Goal: Information Seeking & Learning: Learn about a topic

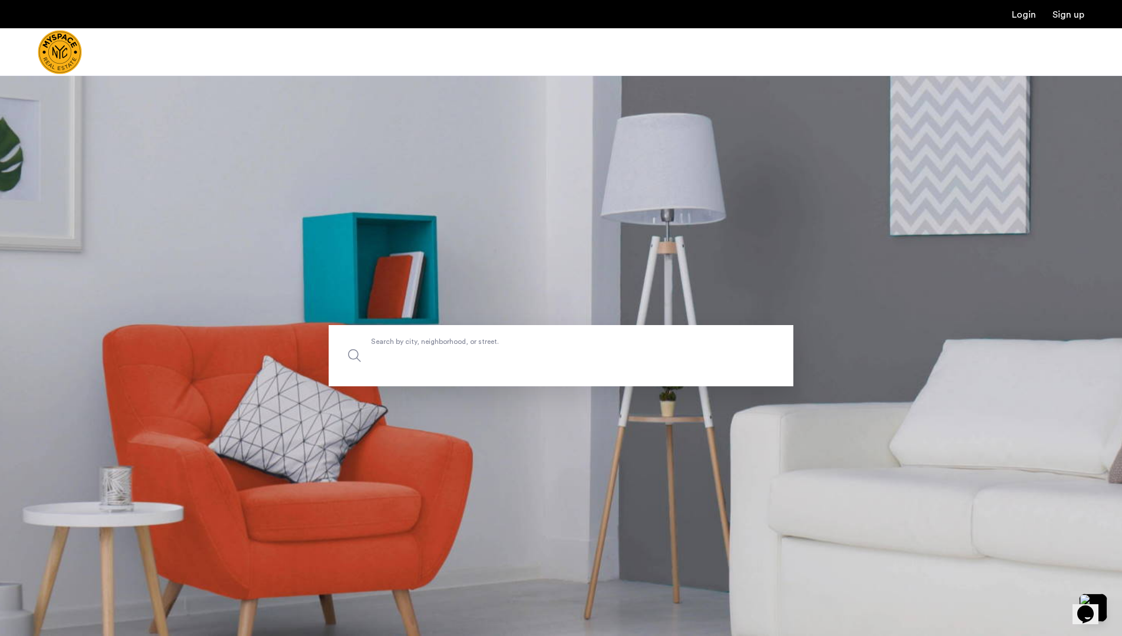
click at [493, 371] on input "Search by city, neighborhood, or street." at bounding box center [561, 355] width 465 height 61
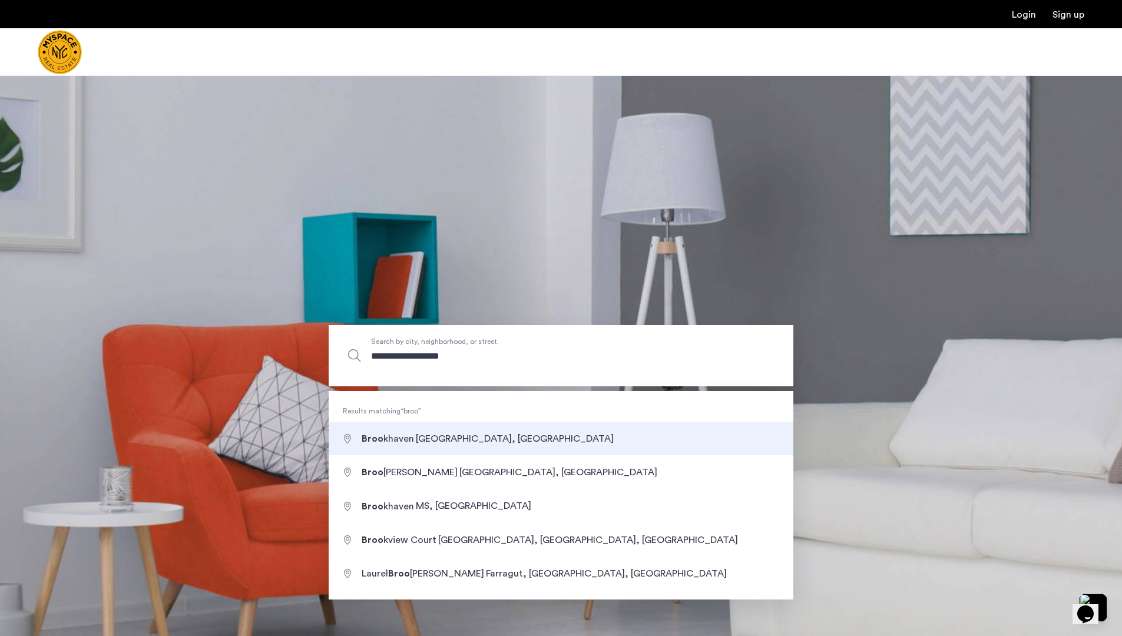
type input "**********"
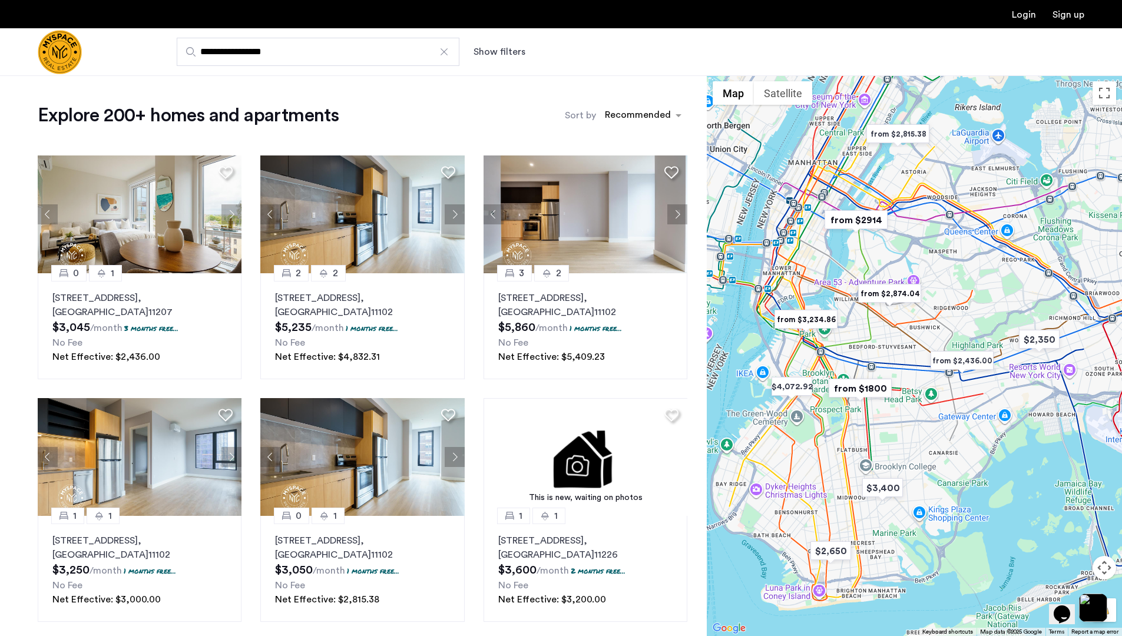
click at [501, 49] on button "Show filters" at bounding box center [499, 52] width 52 height 14
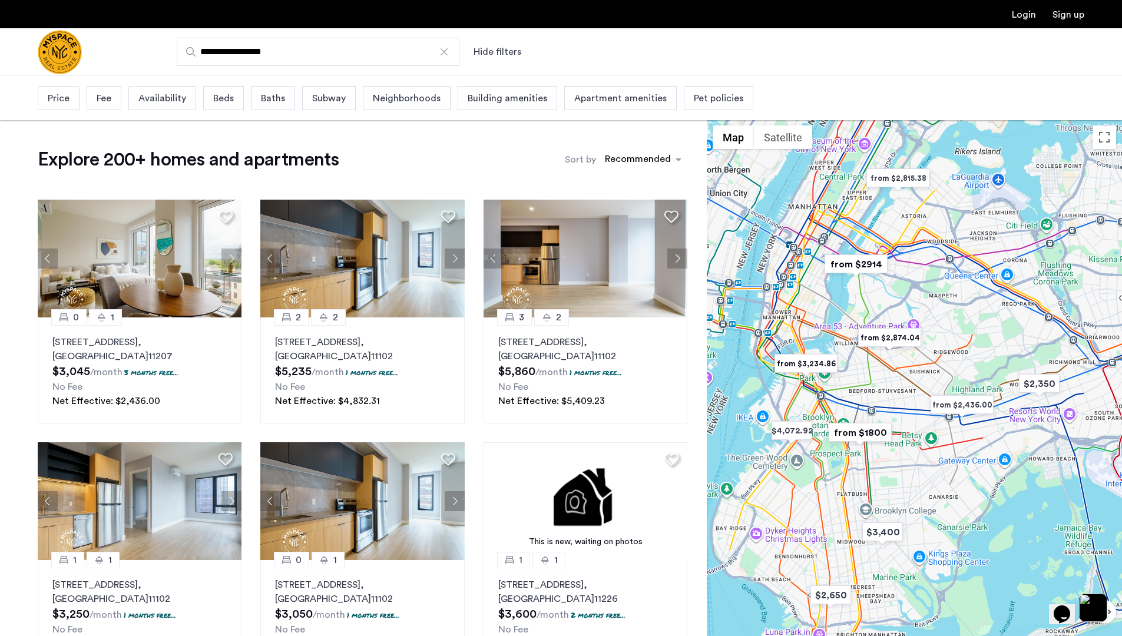
click at [111, 102] on span "Fee" at bounding box center [104, 98] width 15 height 14
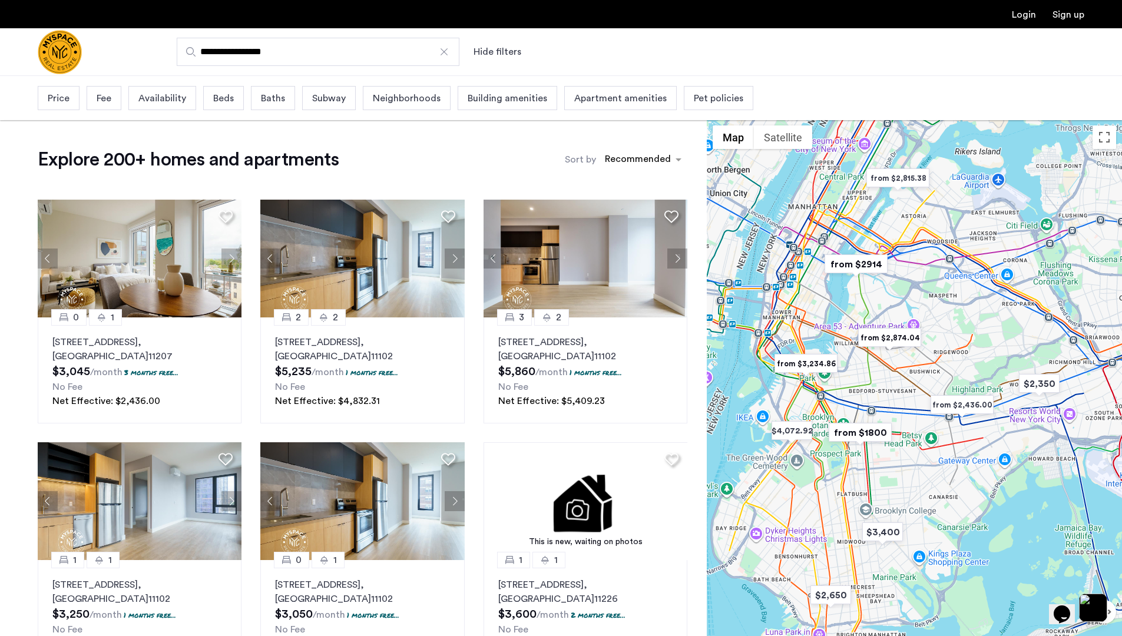
click at [65, 99] on span "Price" at bounding box center [59, 98] width 22 height 14
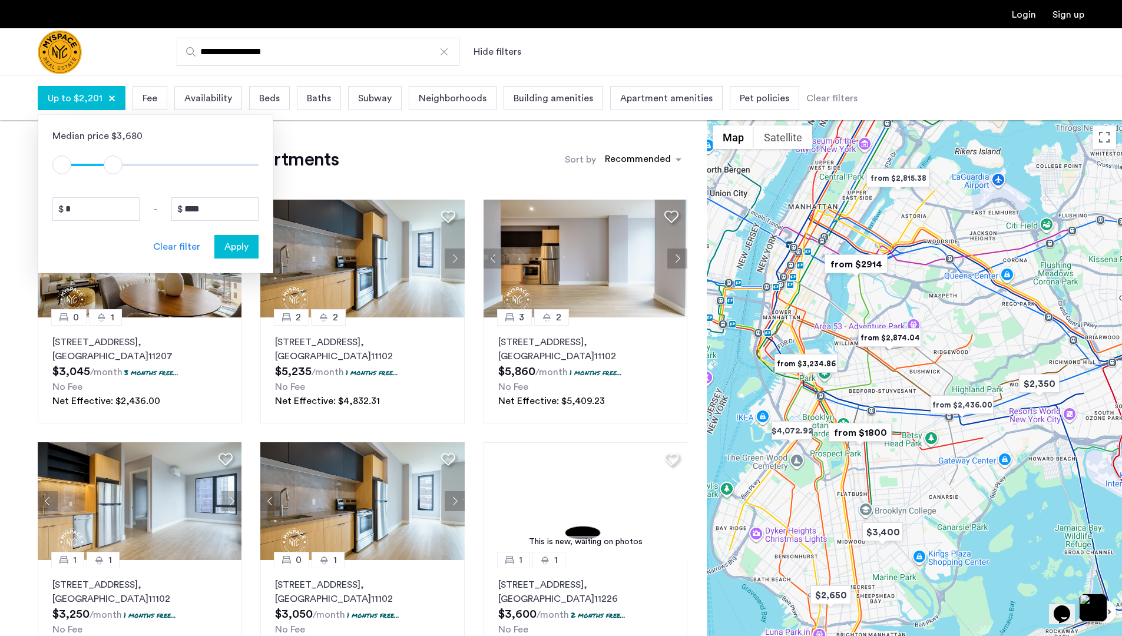
type input "****"
drag, startPoint x: 243, startPoint y: 164, endPoint x: 110, endPoint y: 164, distance: 133.1
click at [110, 164] on span "ngx-slider-max" at bounding box center [108, 164] width 19 height 19
click at [235, 243] on span "Apply" at bounding box center [236, 247] width 24 height 14
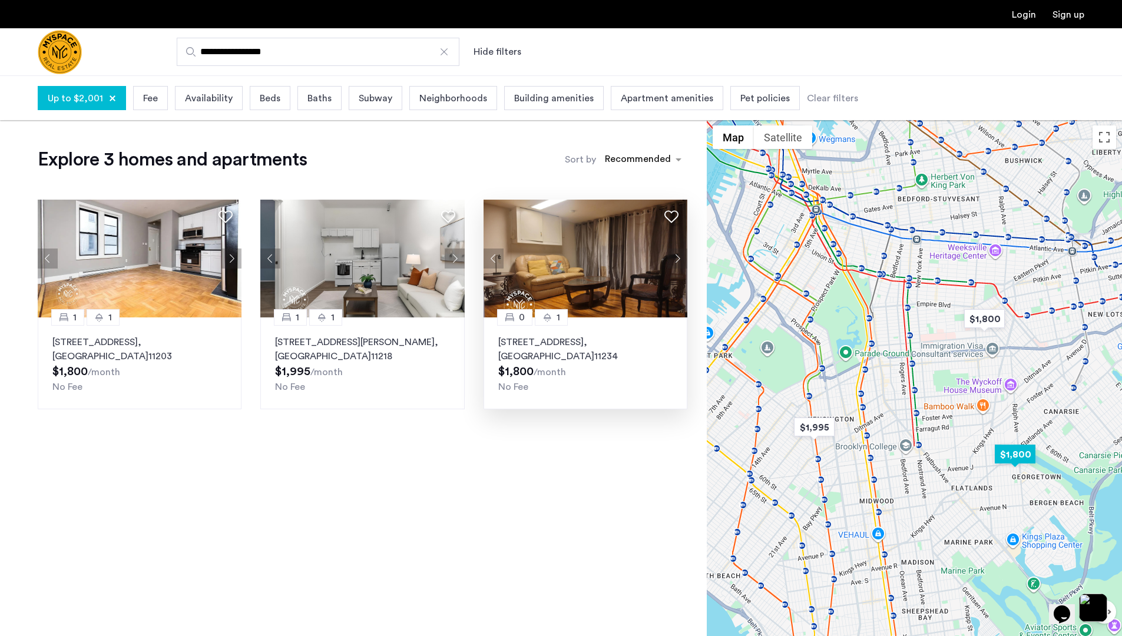
click at [680, 258] on button "Next apartment" at bounding box center [677, 258] width 20 height 20
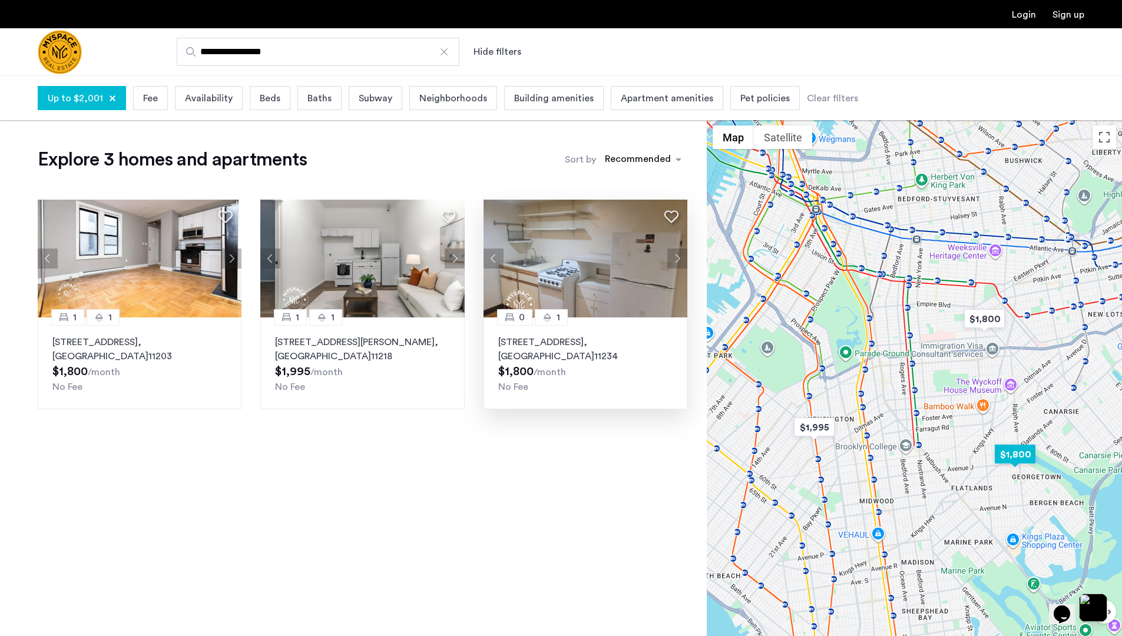
click at [678, 258] on button "Next apartment" at bounding box center [677, 258] width 20 height 20
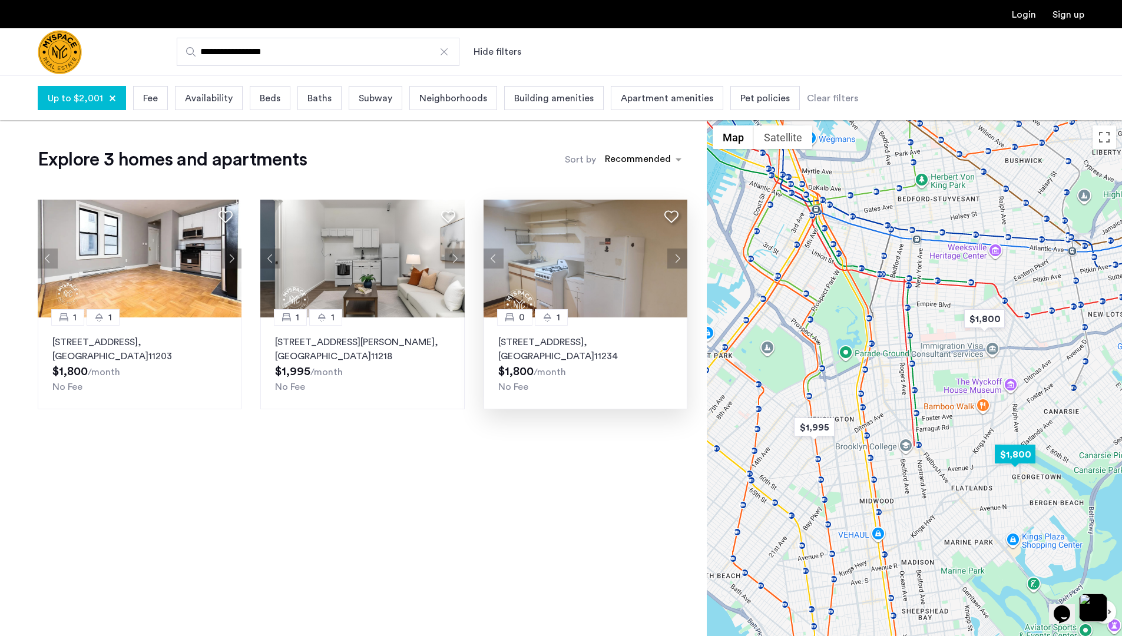
click at [678, 258] on button "Next apartment" at bounding box center [677, 258] width 20 height 20
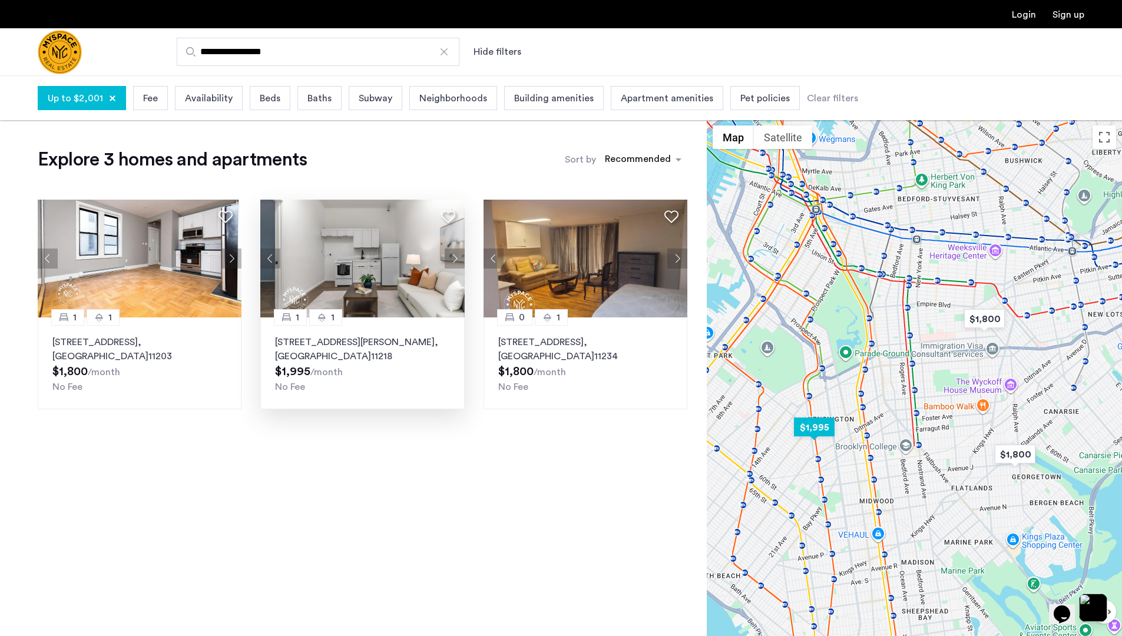
click at [459, 260] on button "Next apartment" at bounding box center [455, 258] width 20 height 20
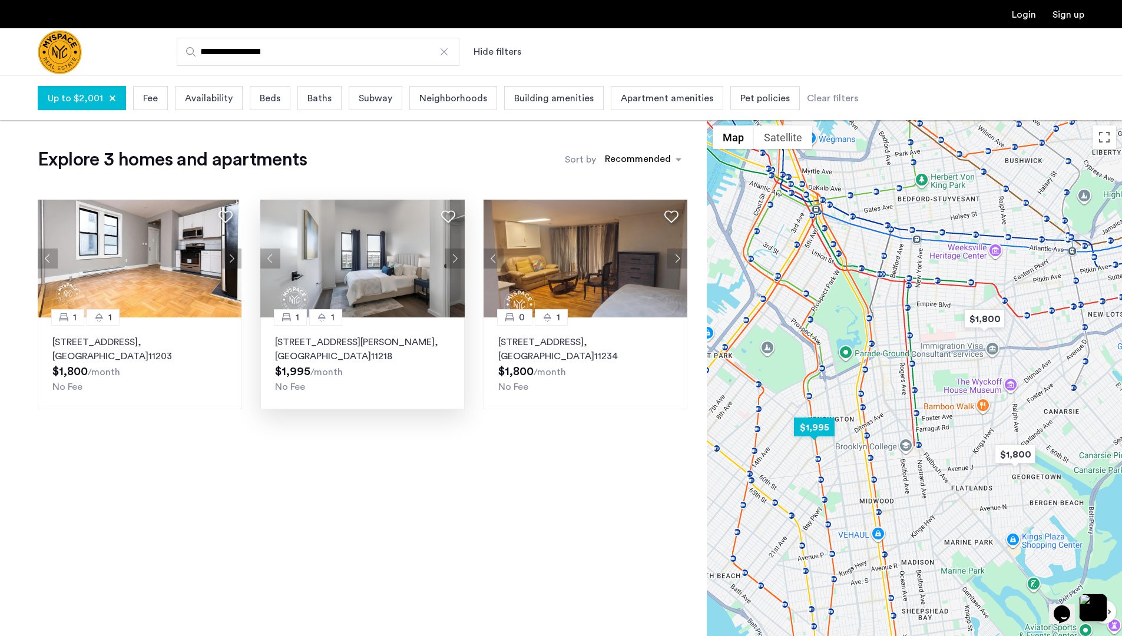
click at [459, 260] on button "Next apartment" at bounding box center [455, 258] width 20 height 20
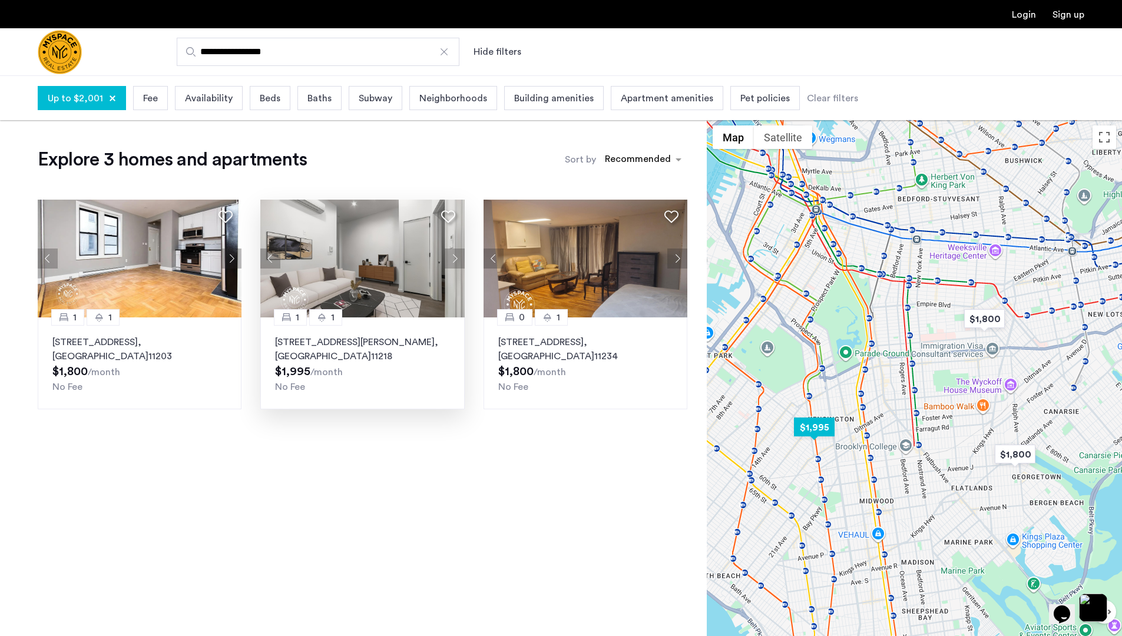
click at [459, 260] on button "Next apartment" at bounding box center [455, 258] width 20 height 20
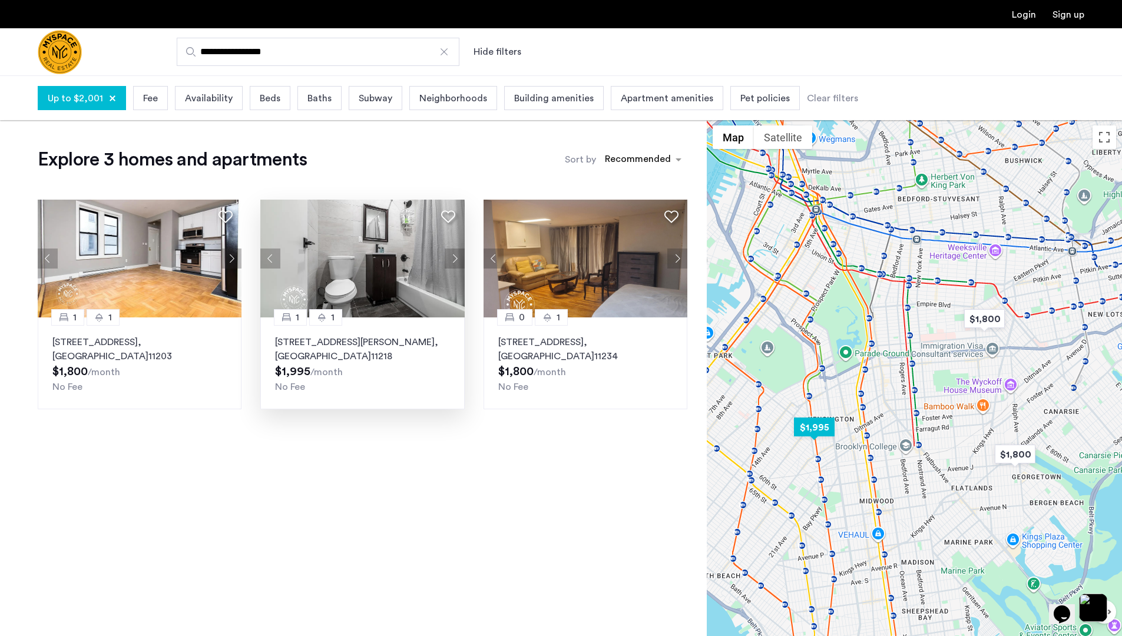
click at [459, 260] on button "Next apartment" at bounding box center [455, 258] width 20 height 20
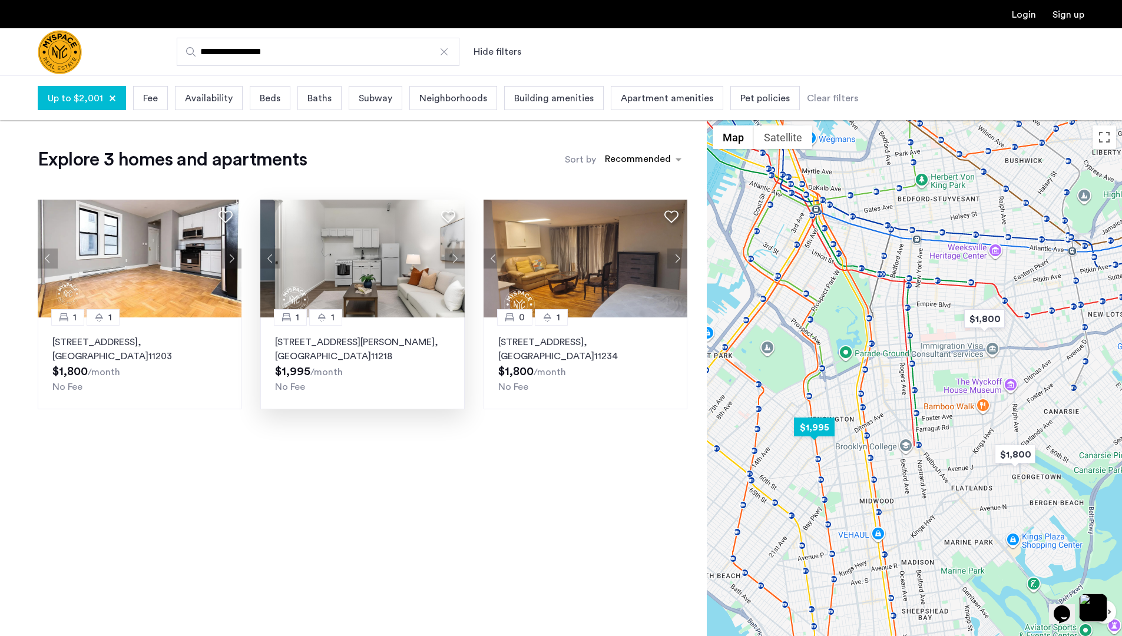
click at [459, 260] on button "Next apartment" at bounding box center [455, 258] width 20 height 20
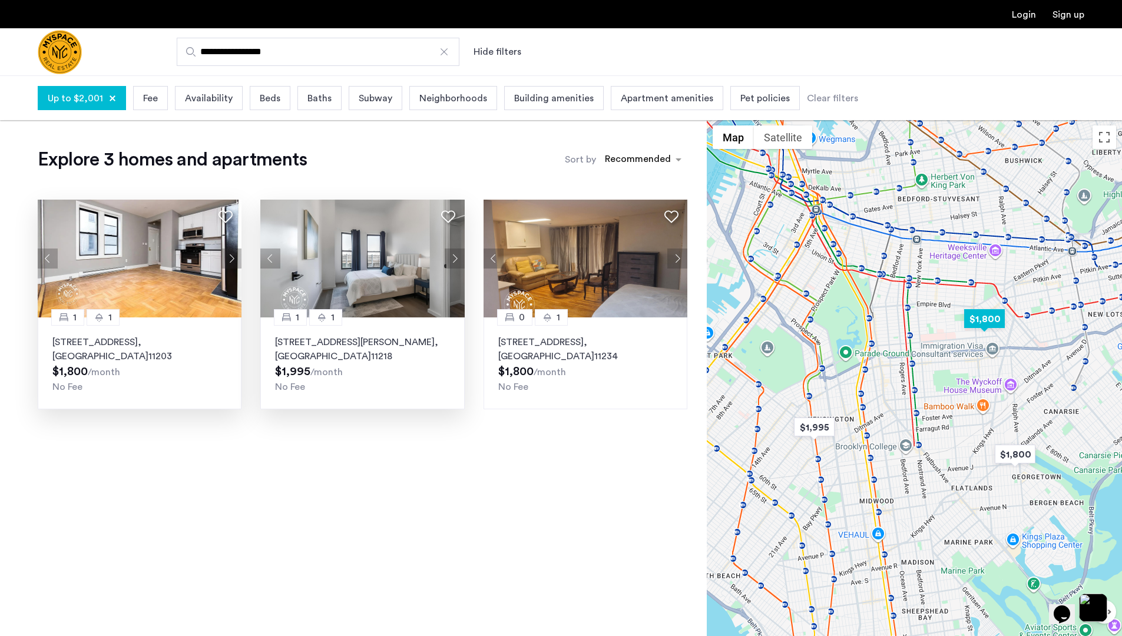
click at [229, 260] on button "Next apartment" at bounding box center [231, 258] width 20 height 20
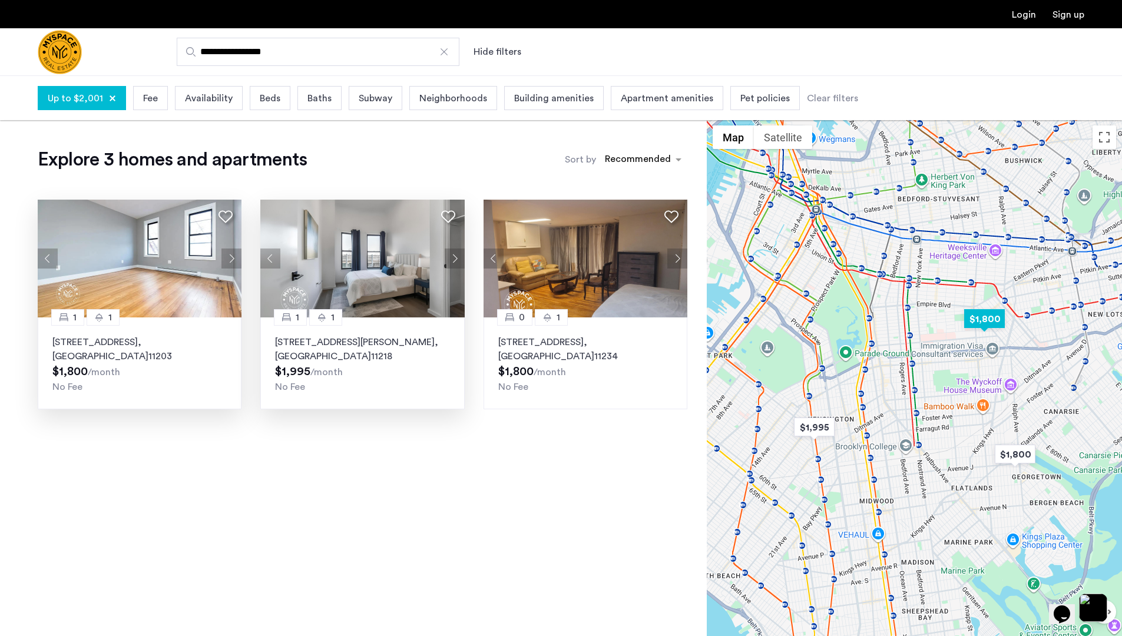
click at [229, 260] on button "Next apartment" at bounding box center [231, 258] width 20 height 20
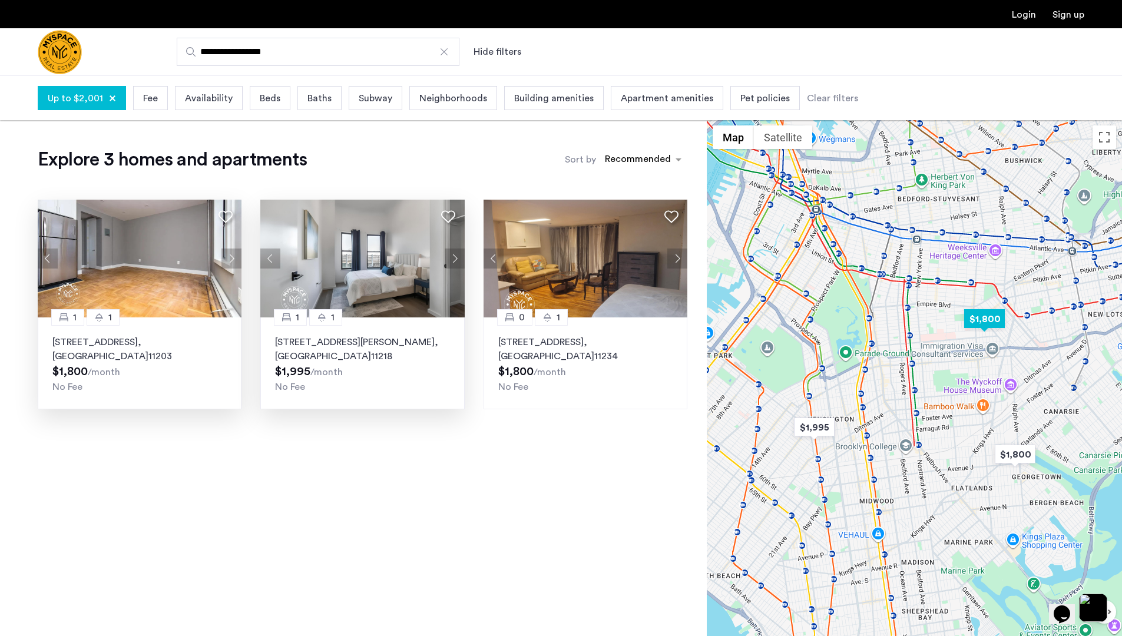
click at [229, 260] on button "Next apartment" at bounding box center [231, 258] width 20 height 20
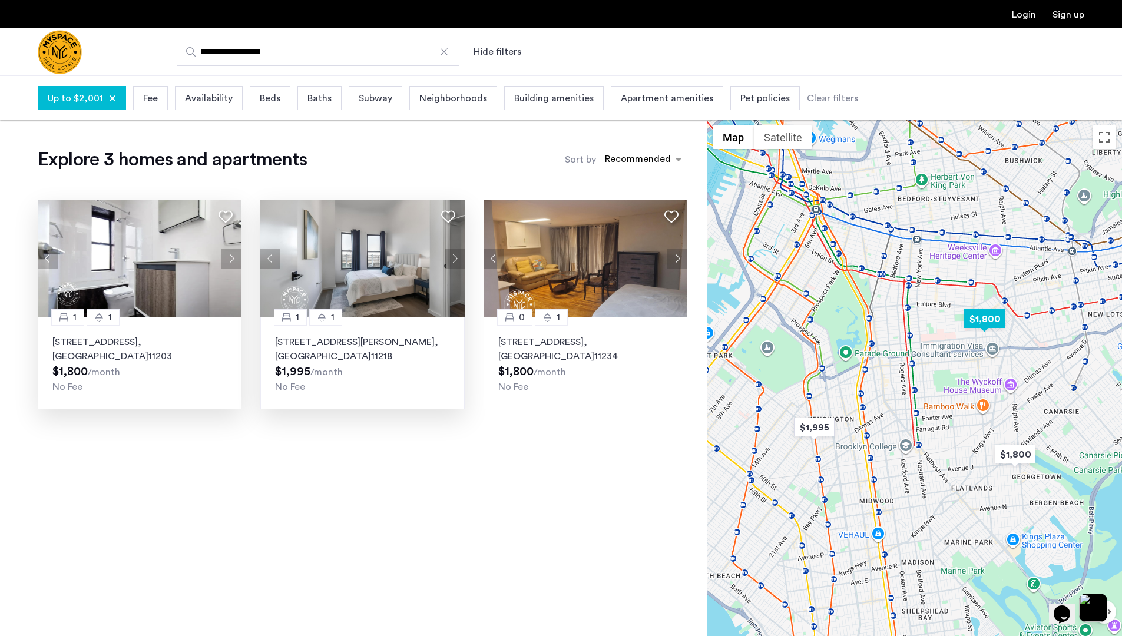
click at [229, 260] on button "Next apartment" at bounding box center [231, 258] width 20 height 20
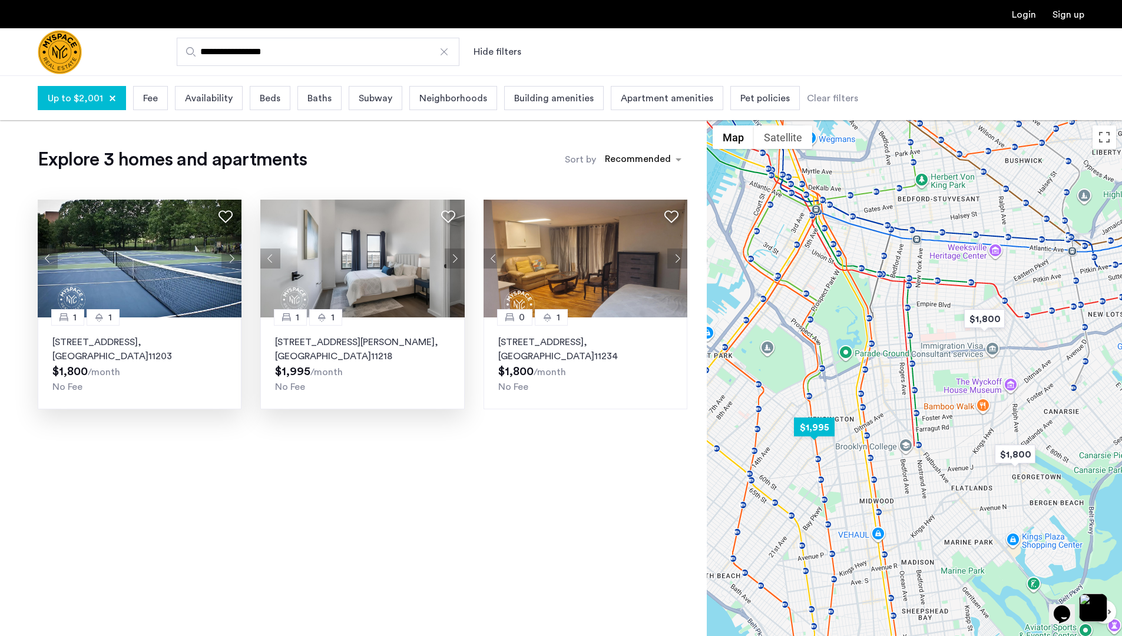
click at [449, 257] on button "Next apartment" at bounding box center [455, 258] width 20 height 20
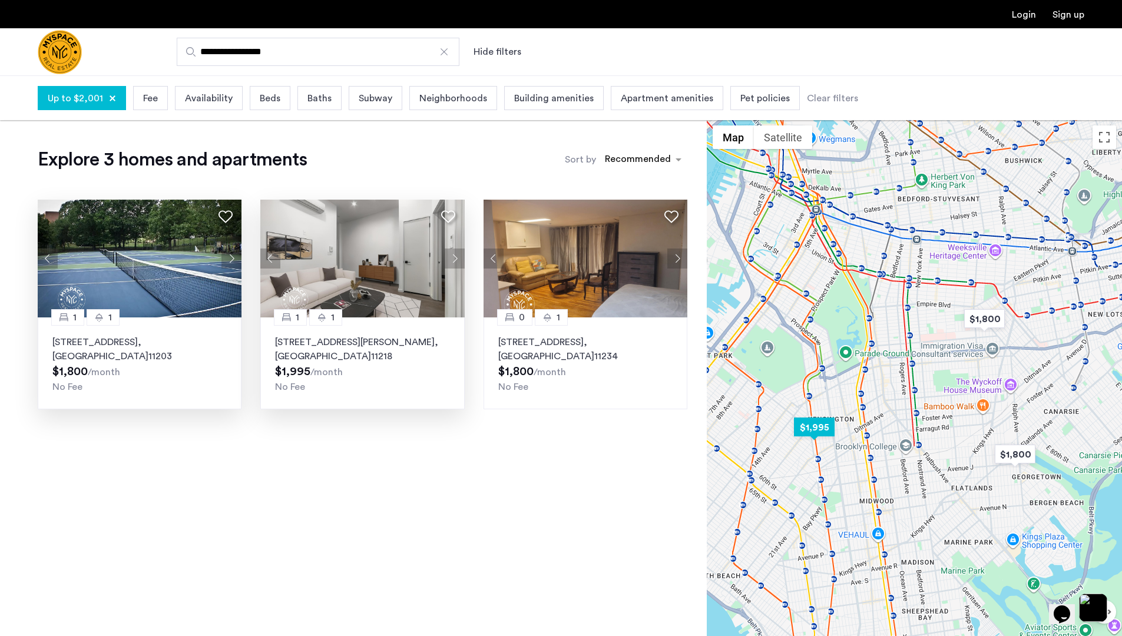
click at [449, 257] on button "Next apartment" at bounding box center [455, 258] width 20 height 20
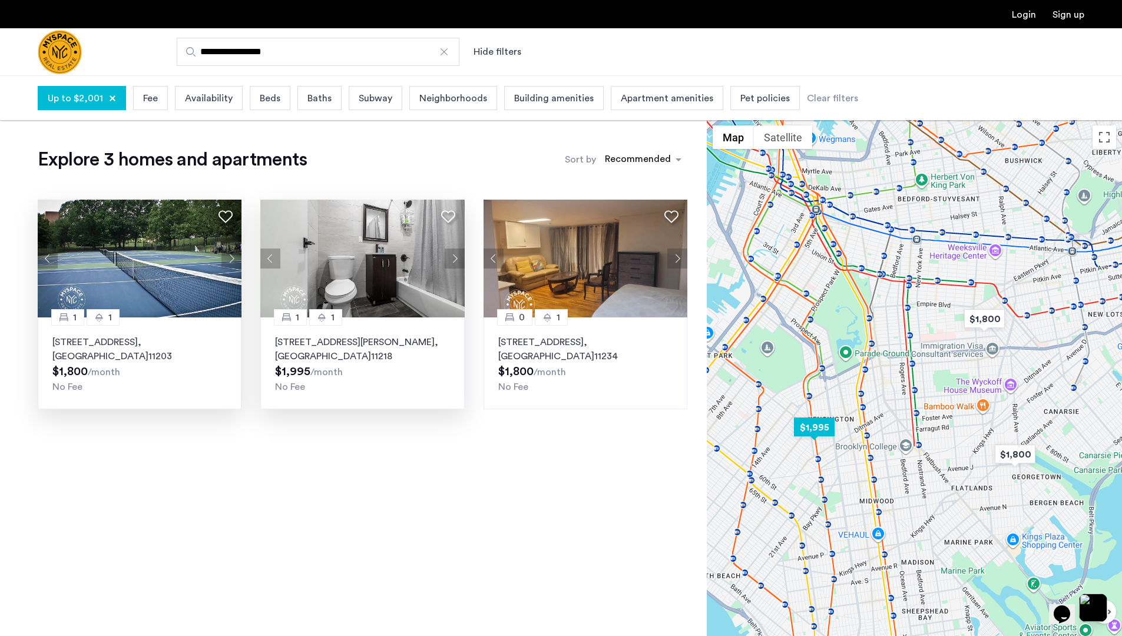
click at [449, 257] on button "Next apartment" at bounding box center [455, 258] width 20 height 20
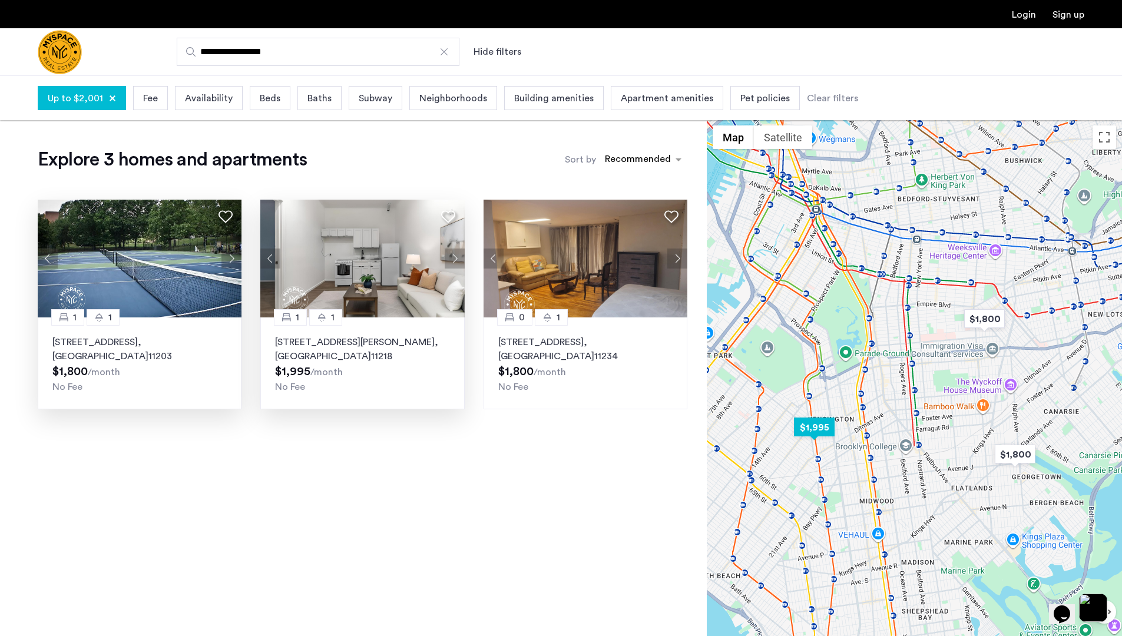
click at [400, 264] on img at bounding box center [362, 259] width 204 height 118
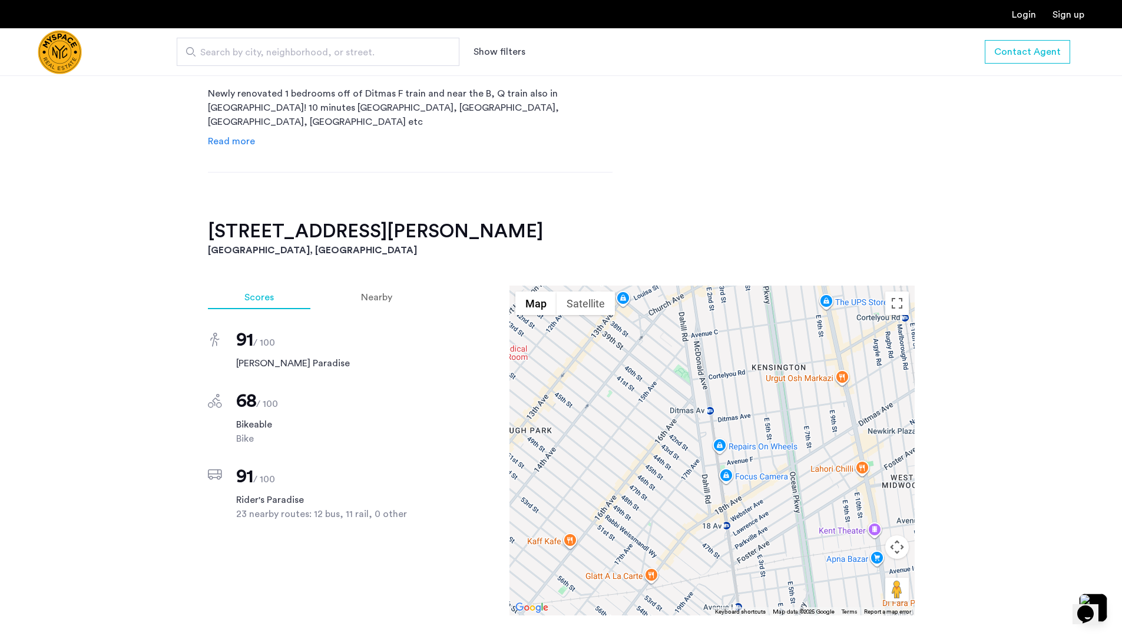
scroll to position [602, 0]
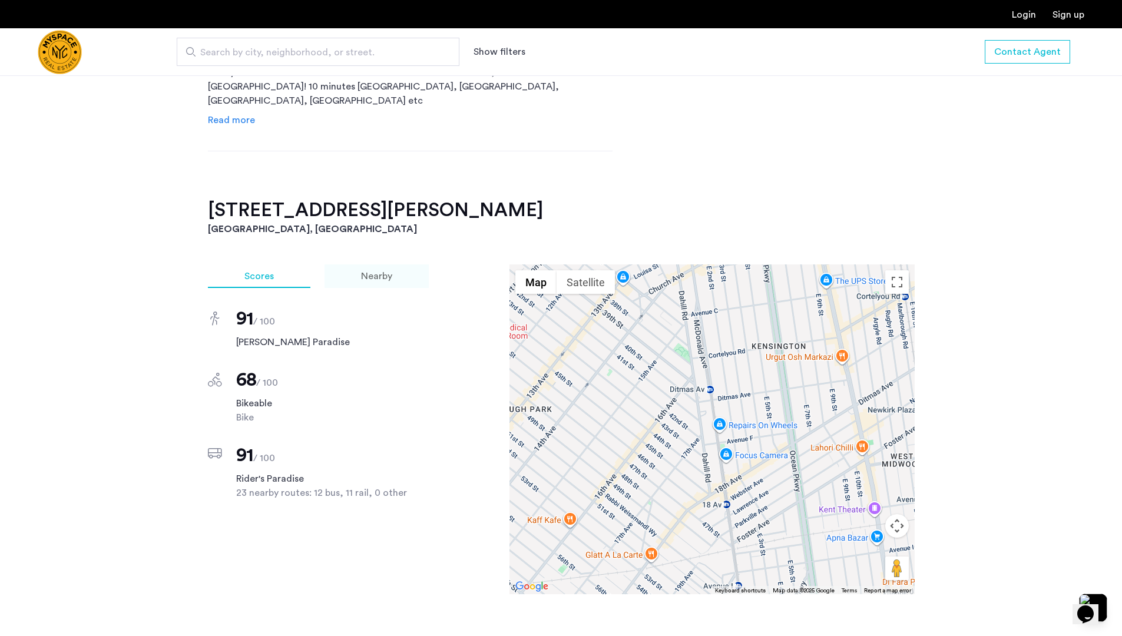
click at [384, 277] on span "Nearby" at bounding box center [376, 275] width 31 height 9
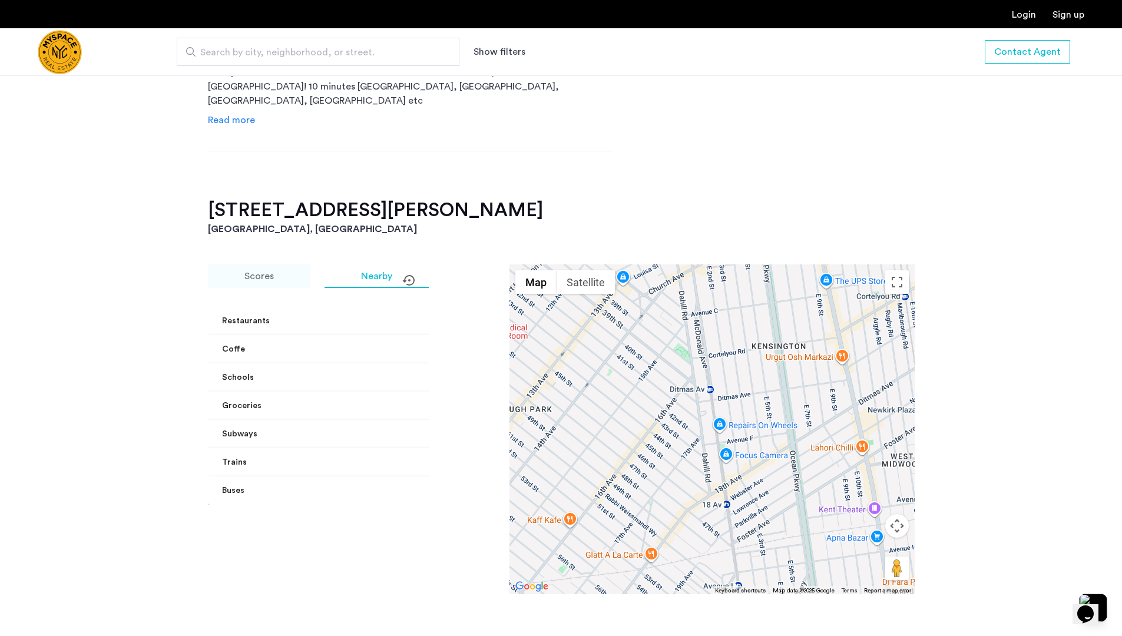
click at [288, 281] on div "Scores" at bounding box center [259, 276] width 102 height 24
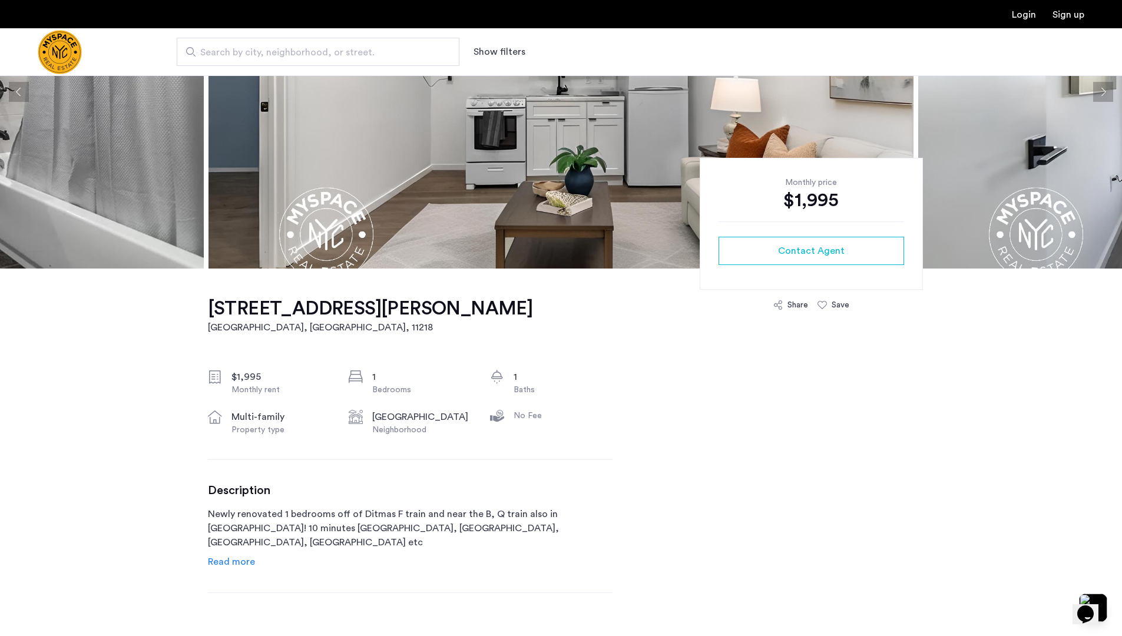
scroll to position [178, 0]
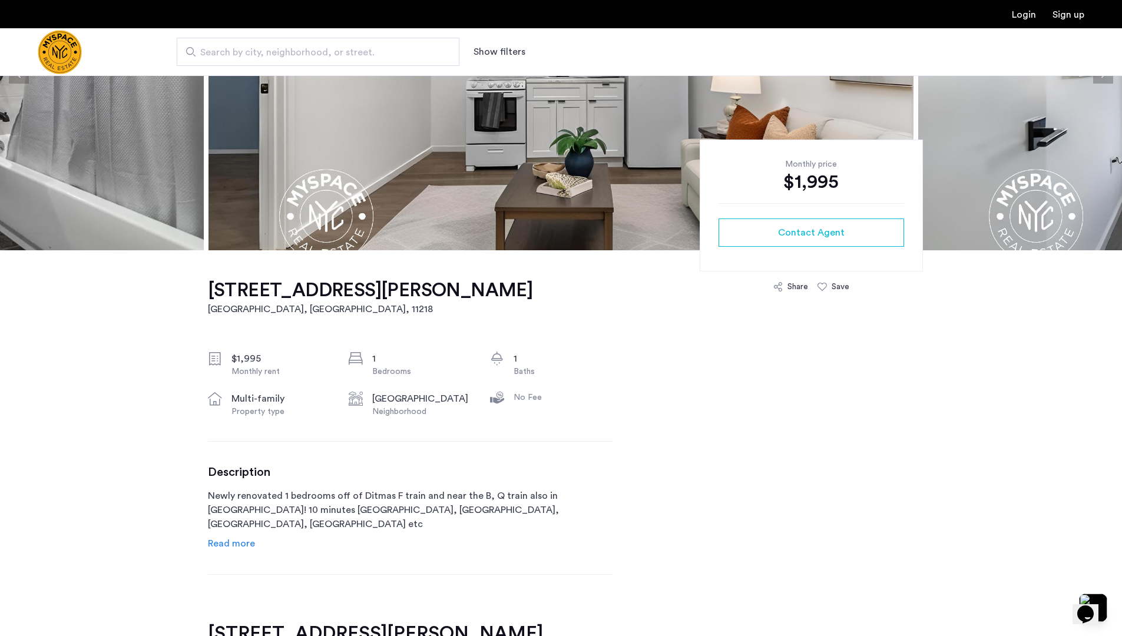
click at [247, 547] on span "Read more" at bounding box center [231, 543] width 47 height 9
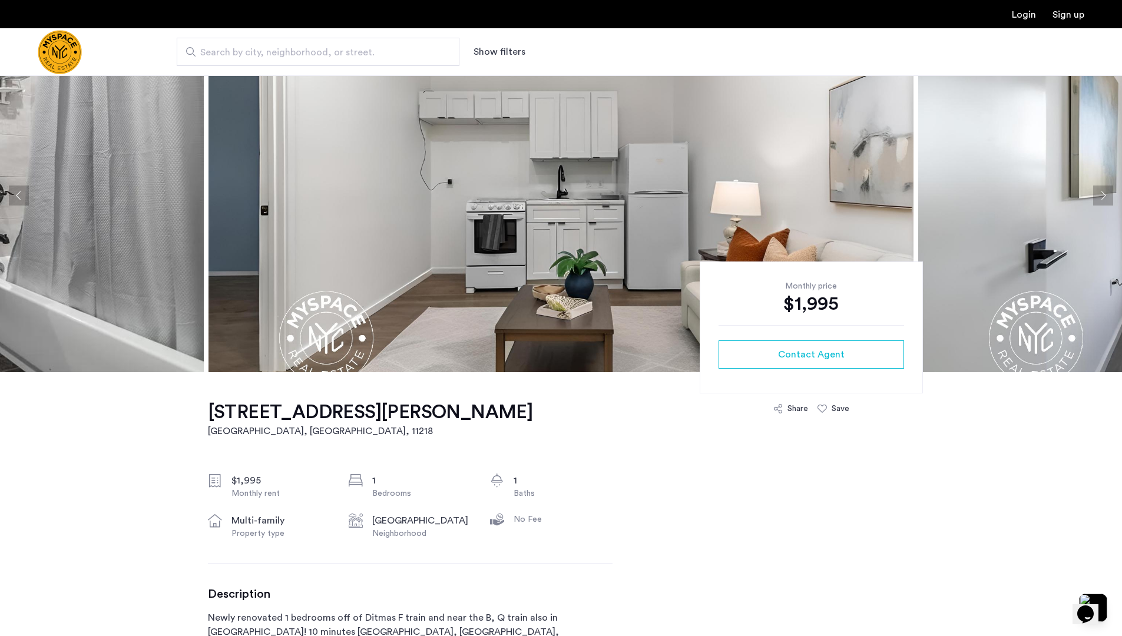
scroll to position [0, 0]
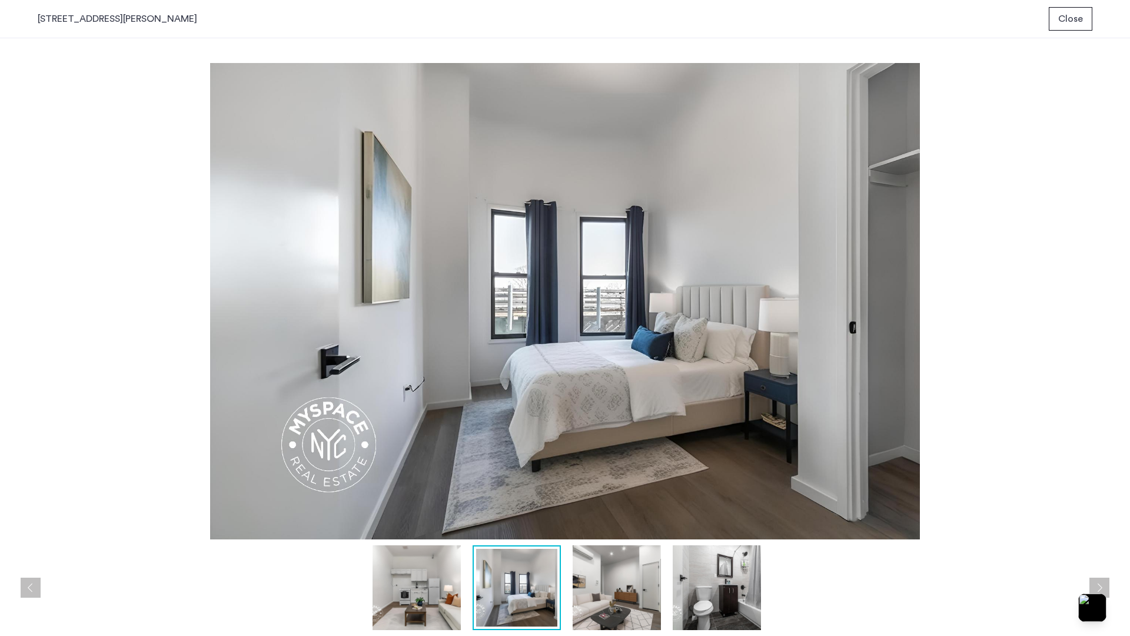
click at [623, 595] on img at bounding box center [617, 587] width 88 height 85
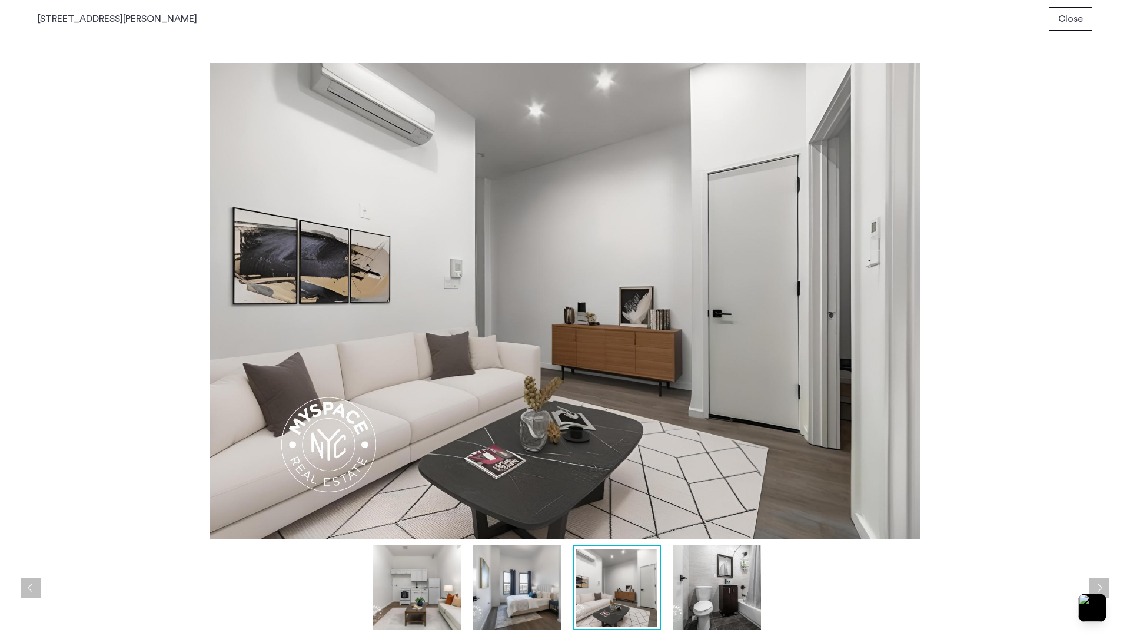
click at [692, 594] on img at bounding box center [717, 587] width 88 height 85
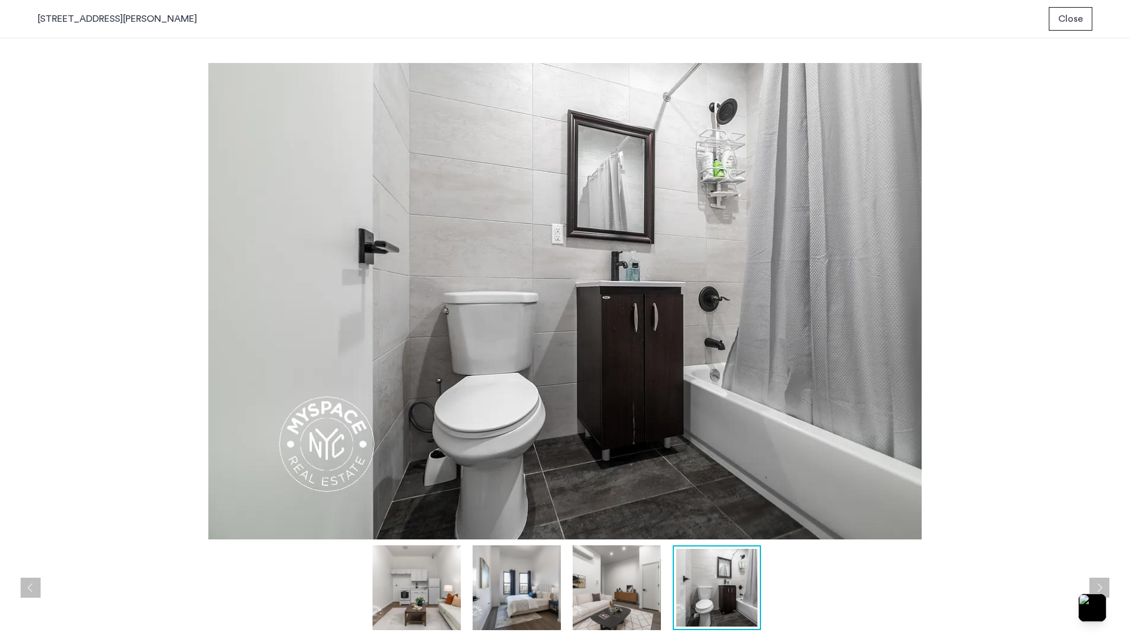
click at [421, 597] on img at bounding box center [417, 587] width 88 height 85
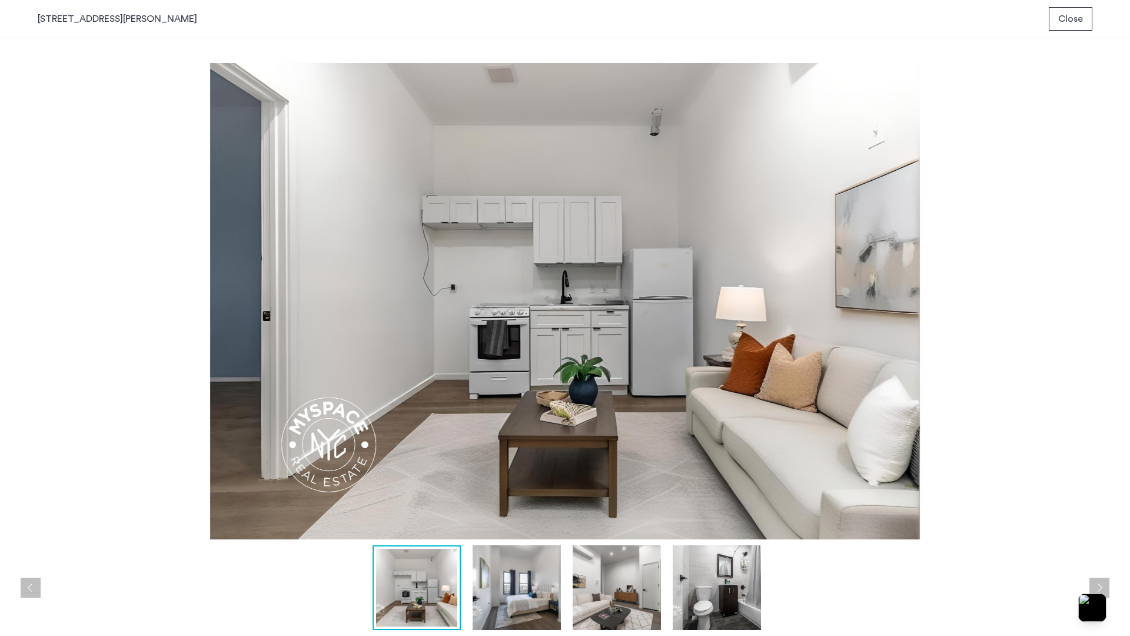
click at [459, 594] on div at bounding box center [417, 587] width 88 height 85
click at [619, 591] on img at bounding box center [617, 587] width 88 height 85
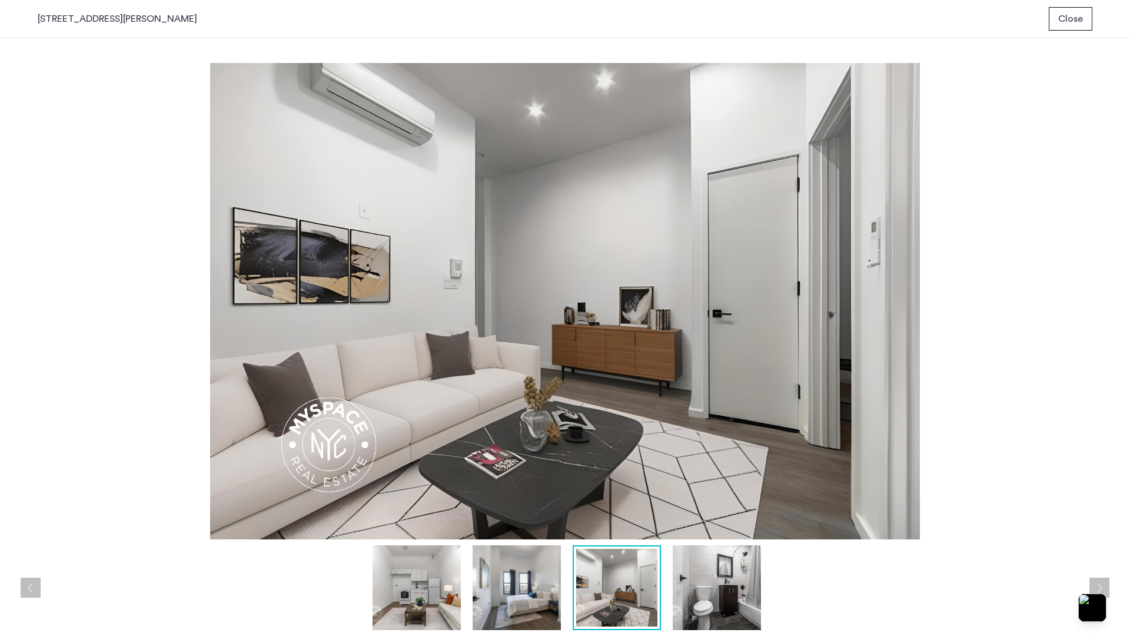
click at [418, 596] on img at bounding box center [417, 587] width 88 height 85
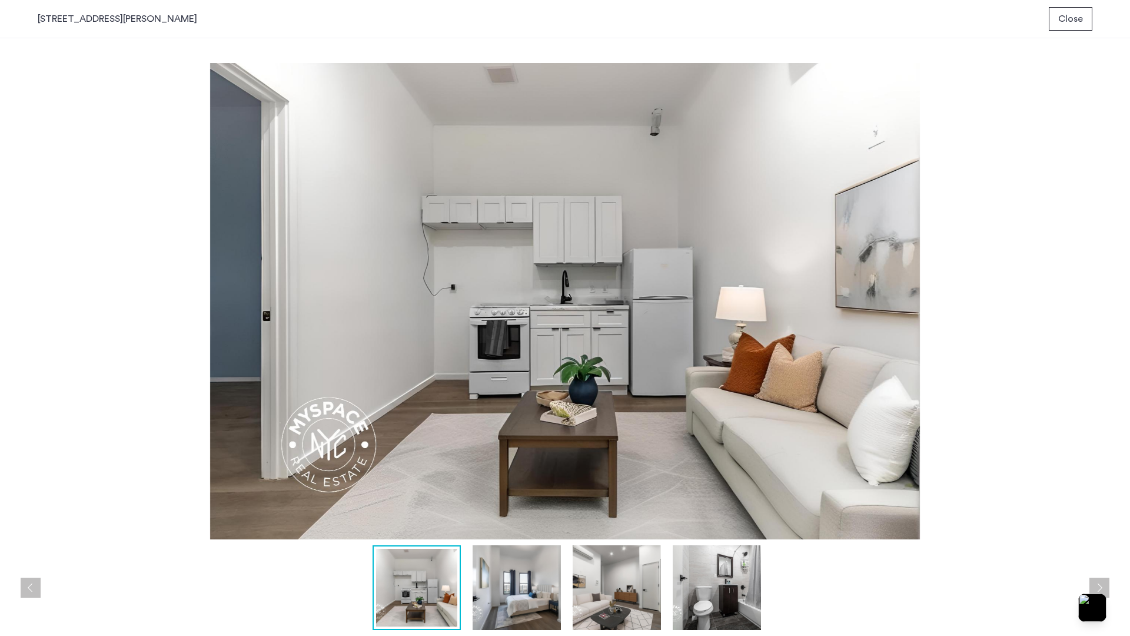
click at [626, 598] on img at bounding box center [617, 587] width 88 height 85
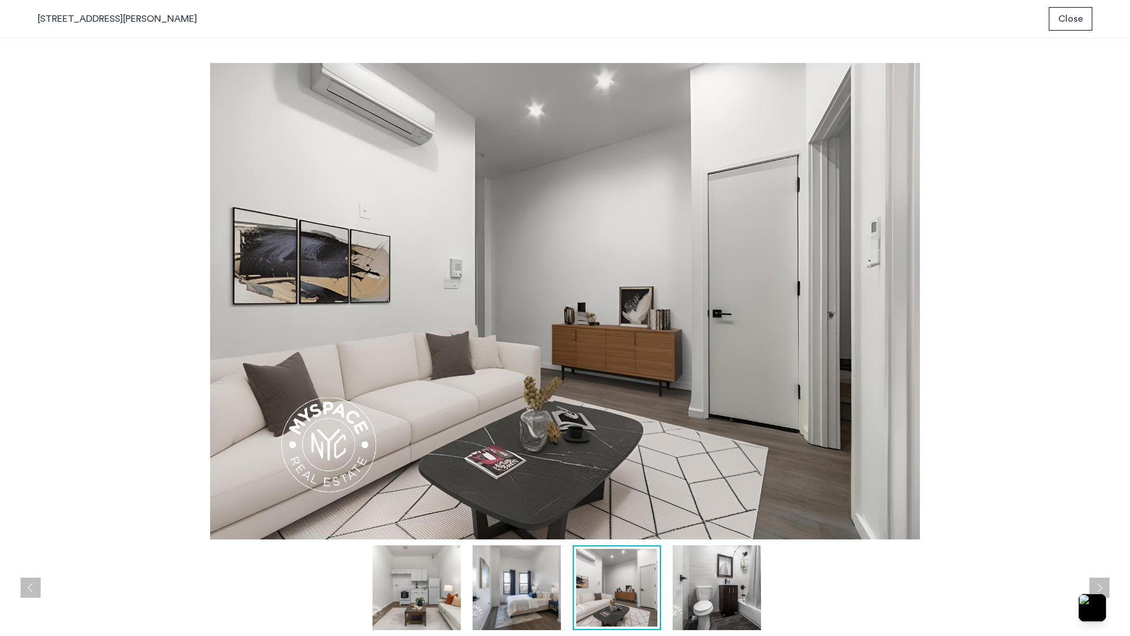
click at [531, 600] on img at bounding box center [517, 587] width 88 height 85
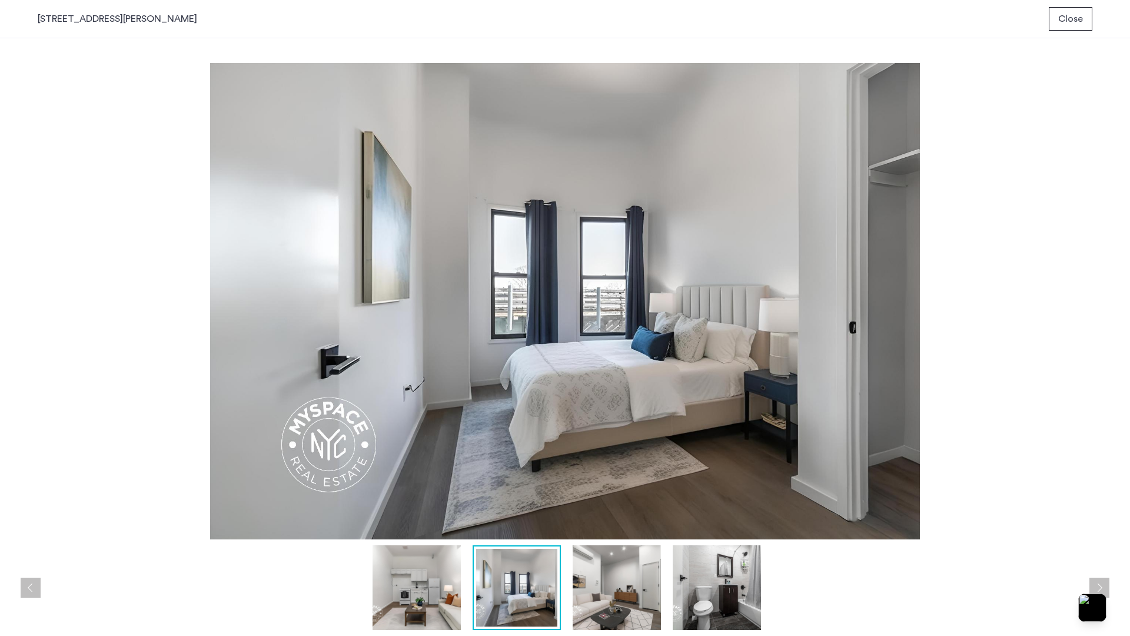
click at [449, 601] on img at bounding box center [417, 587] width 88 height 85
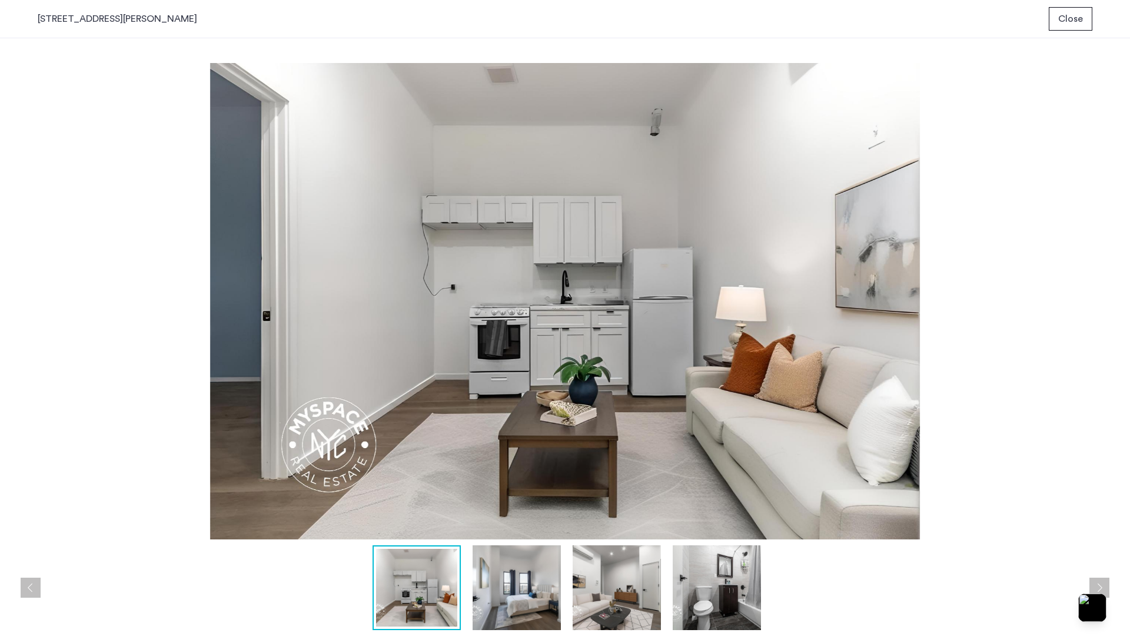
click at [716, 592] on img at bounding box center [717, 587] width 88 height 85
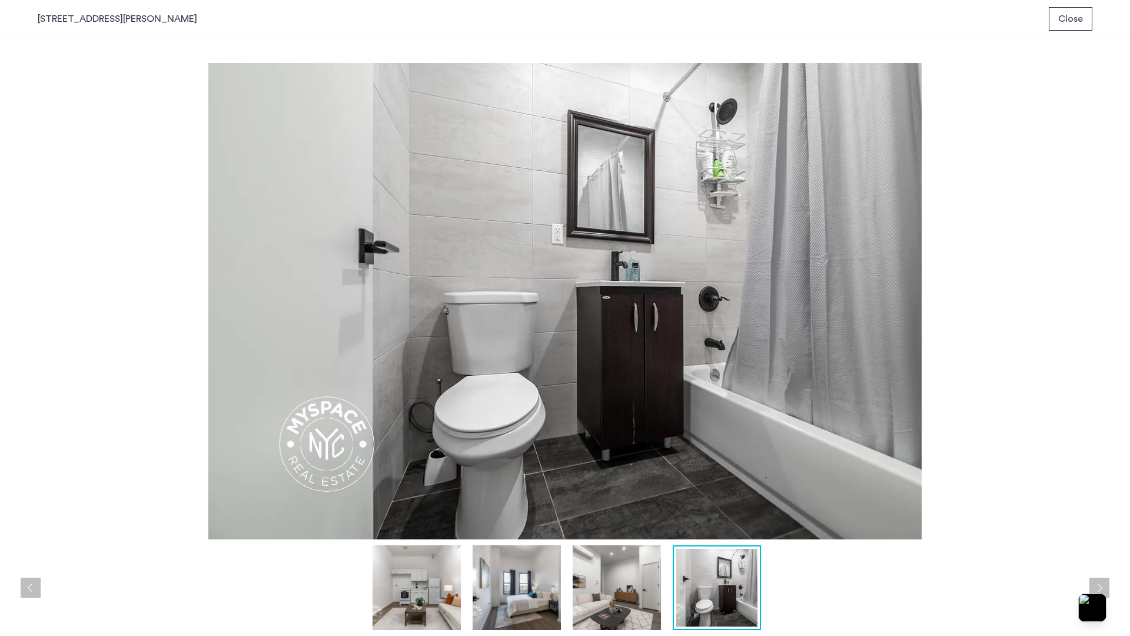
click at [636, 592] on img at bounding box center [617, 587] width 88 height 85
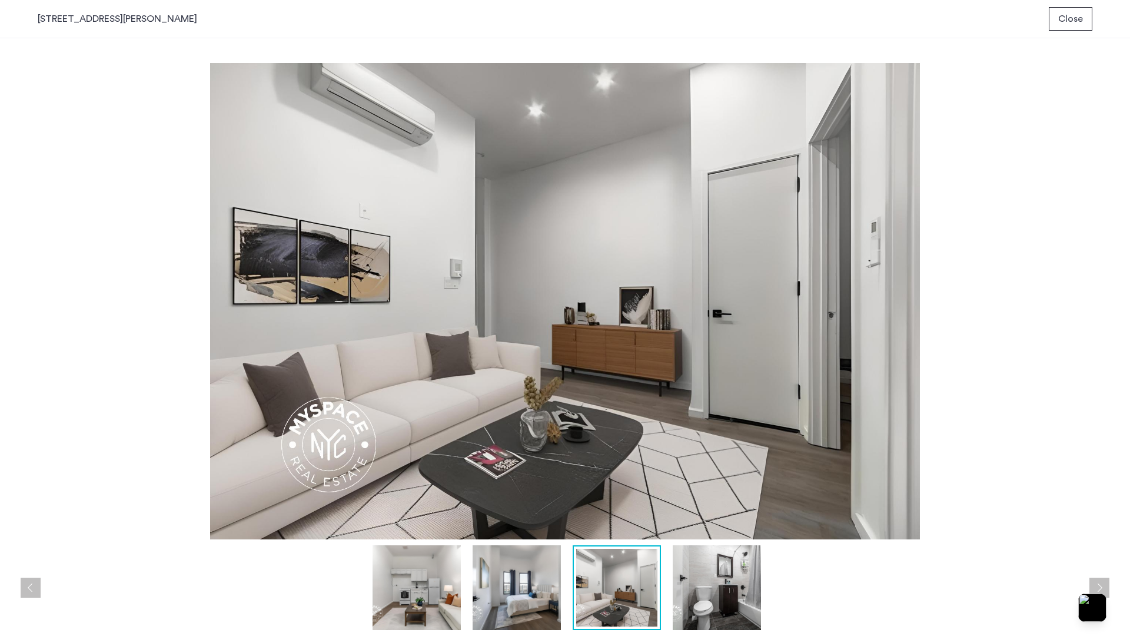
click at [1070, 20] on span "Close" at bounding box center [1071, 19] width 25 height 14
